Goal: Task Accomplishment & Management: Complete application form

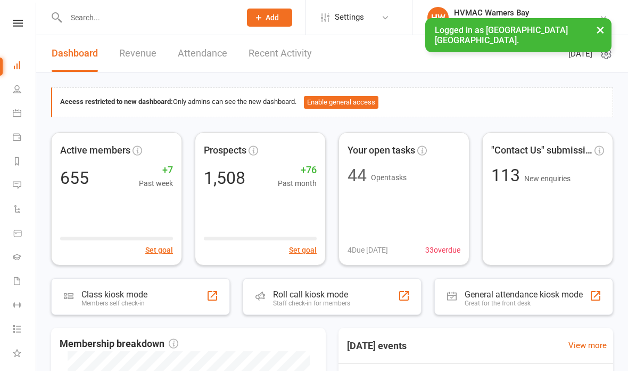
click at [113, 15] on input "text" at bounding box center [148, 17] width 170 height 15
type input "G"
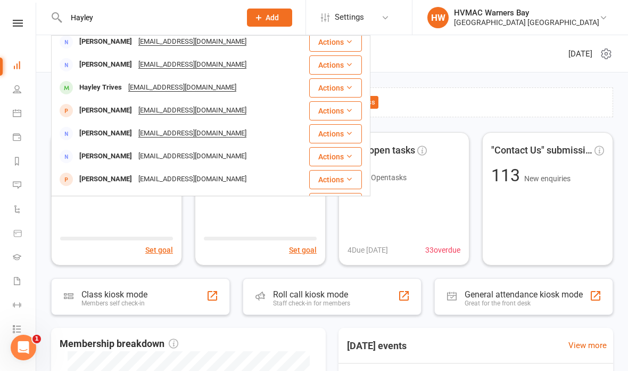
scroll to position [53, 0]
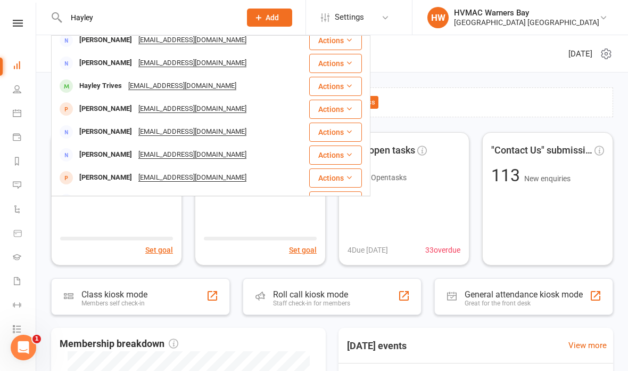
type input "Hayley"
click at [174, 88] on div "[EMAIL_ADDRESS][DOMAIN_NAME]" at bounding box center [182, 85] width 114 height 15
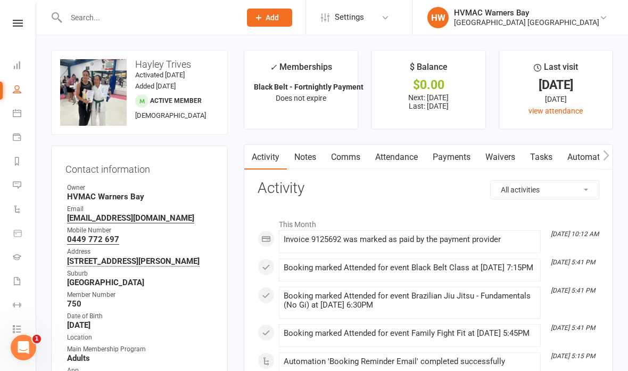
click at [497, 158] on link "Waivers" at bounding box center [500, 157] width 45 height 24
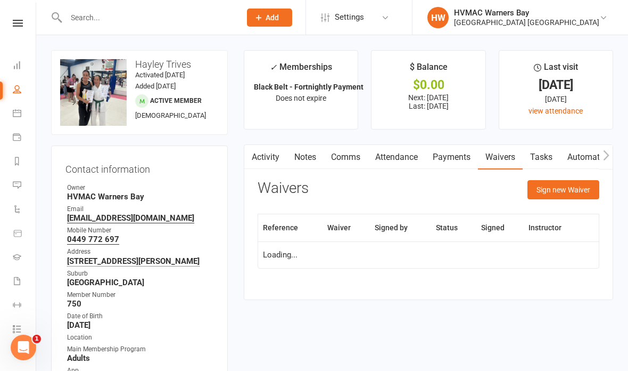
click at [554, 192] on button "Sign new Waiver" at bounding box center [564, 189] width 72 height 19
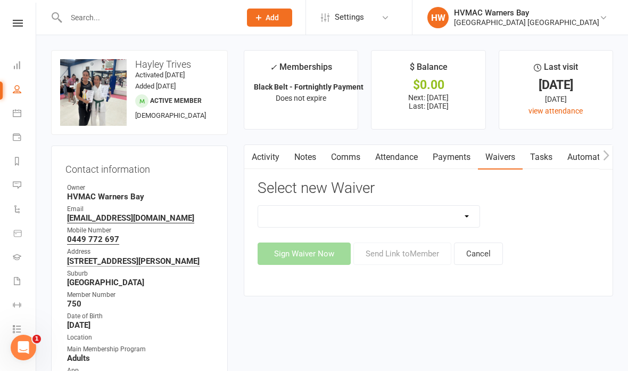
click at [455, 217] on select "Cancellation Form Cancellation Form - Kinder Kicks Fitness Challenge Goals Asse…" at bounding box center [368, 215] width 221 height 21
select select "5751"
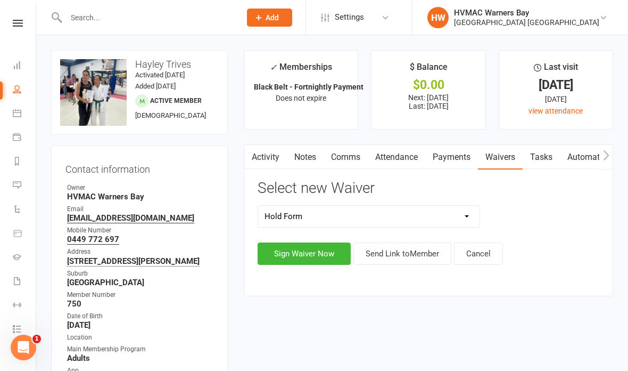
click at [325, 249] on button "Sign Waiver Now" at bounding box center [304, 253] width 93 height 22
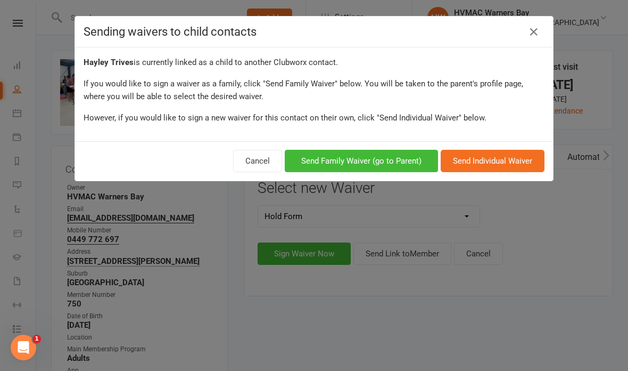
click at [472, 161] on button "Send Individual Waiver" at bounding box center [493, 161] width 104 height 22
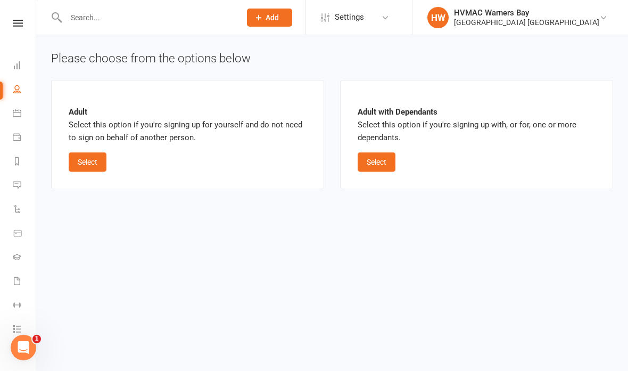
click at [92, 156] on button "Select" at bounding box center [88, 161] width 38 height 19
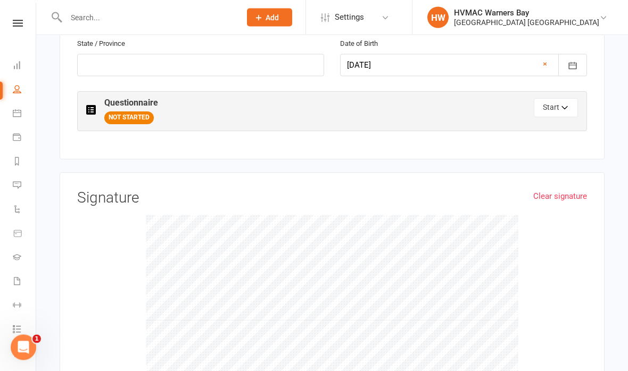
scroll to position [538, 0]
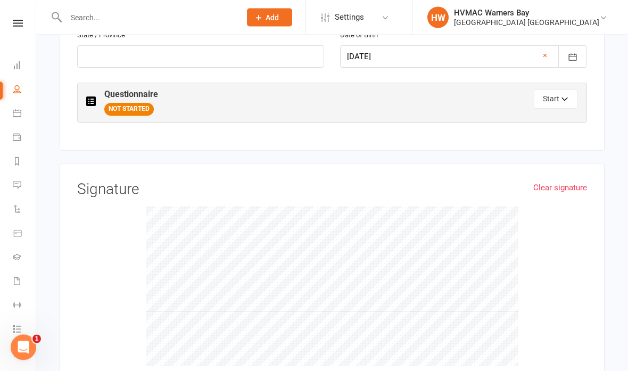
click at [563, 98] on icon "button" at bounding box center [564, 99] width 5 height 3
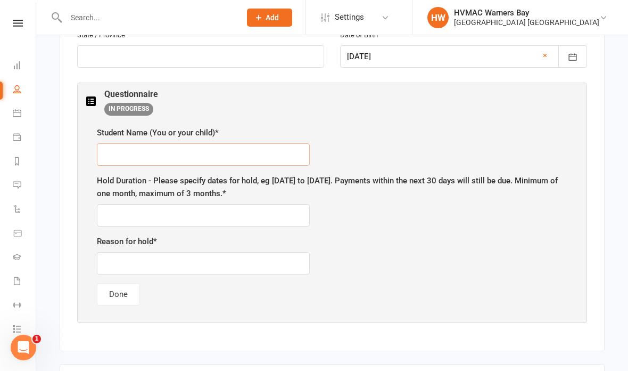
click at [219, 148] on input "text" at bounding box center [203, 154] width 213 height 22
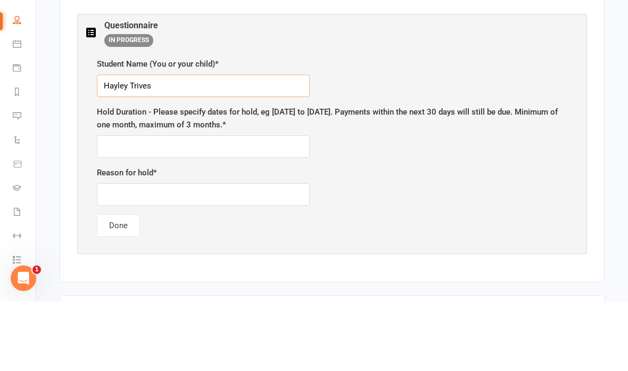
type input "Hayley Trives"
click at [244, 204] on input "text" at bounding box center [203, 215] width 213 height 22
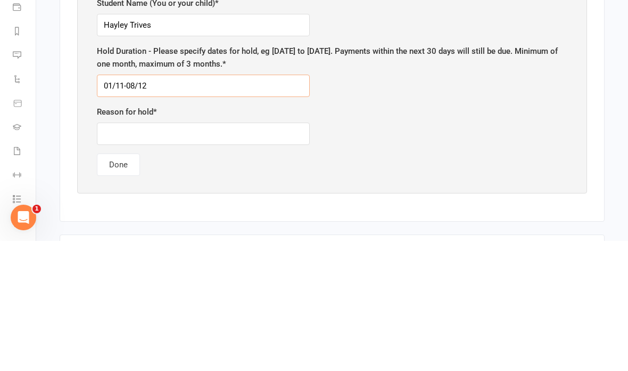
type input "01/11-08/12"
click at [185, 252] on input "text" at bounding box center [203, 263] width 213 height 22
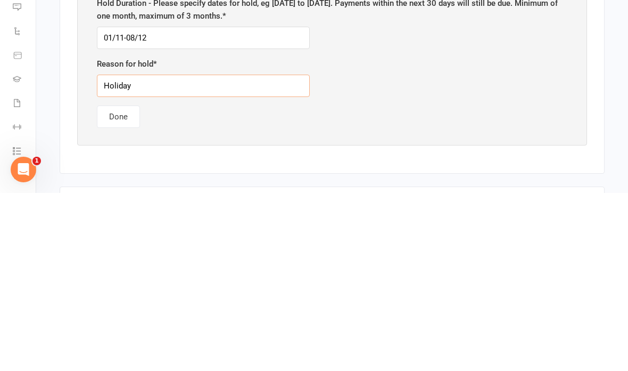
type input "Holidays"
click at [121, 283] on button "Done" at bounding box center [118, 294] width 43 height 22
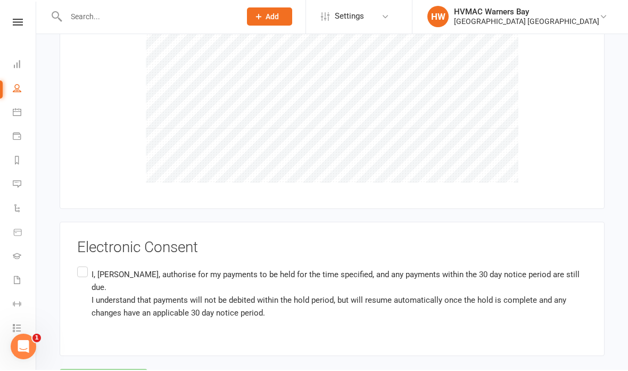
scroll to position [763, 0]
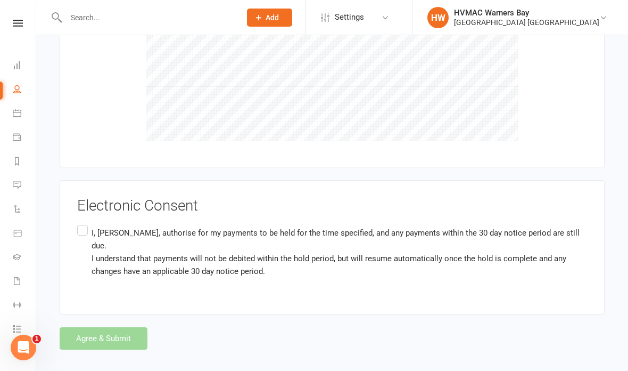
click at [86, 226] on label "I, [PERSON_NAME] , authorise for my payments to be held for the time specified,…" at bounding box center [332, 252] width 510 height 59
click at [84, 223] on input "I, [PERSON_NAME] , authorise for my payments to be held for the time specified,…" at bounding box center [80, 223] width 7 height 0
click at [113, 327] on button "Agree & Submit" at bounding box center [104, 338] width 88 height 22
